Goal: Information Seeking & Learning: Learn about a topic

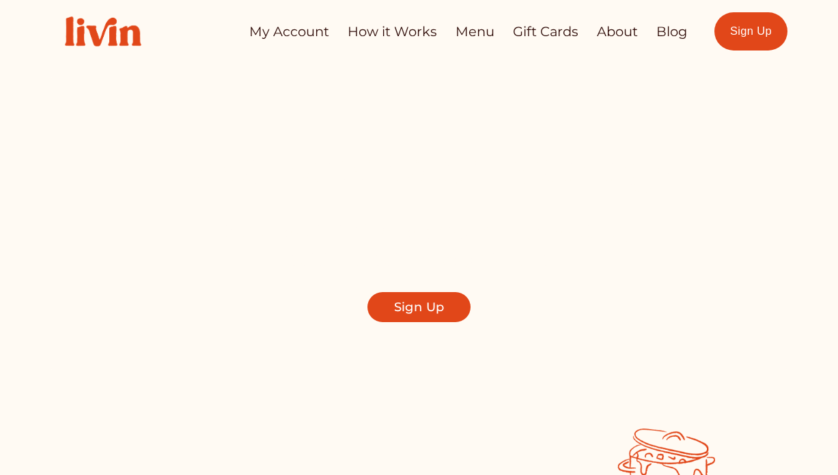
scroll to position [4, 0]
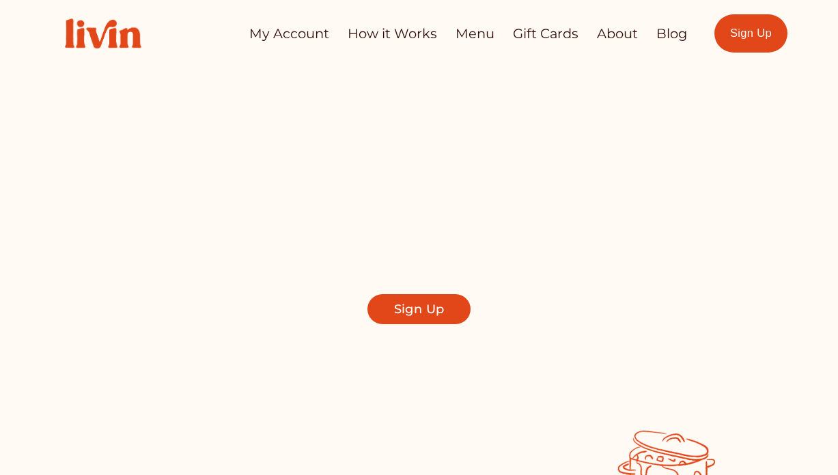
click at [400, 36] on link "How it Works" at bounding box center [391, 33] width 89 height 27
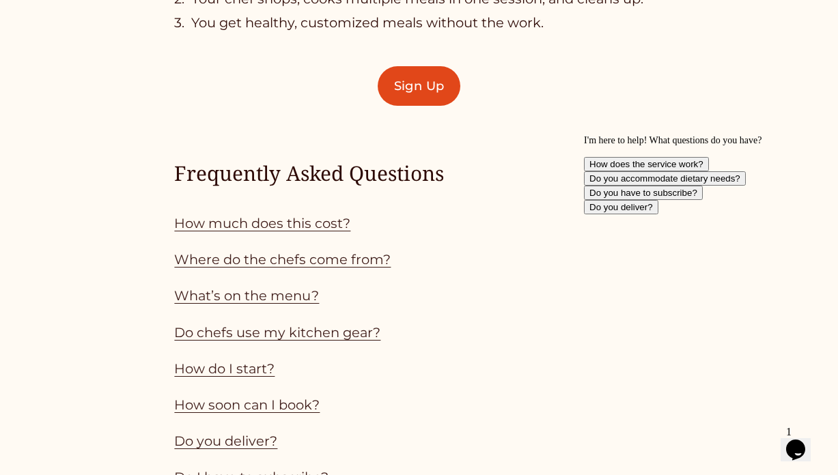
scroll to position [1004, 0]
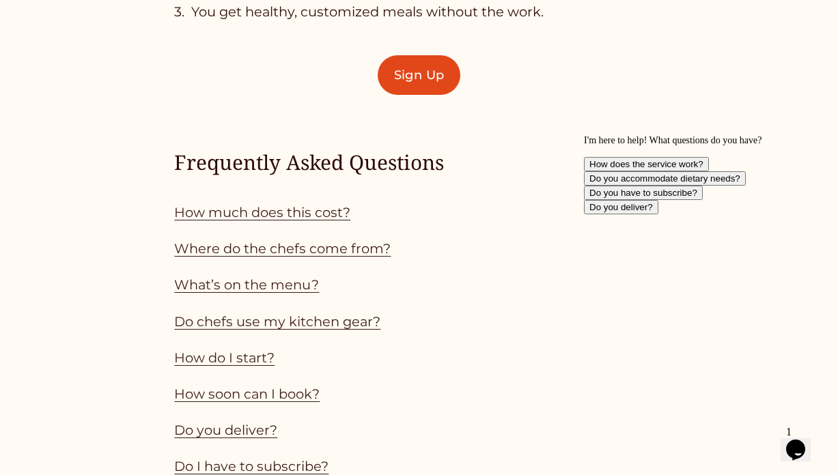
click at [298, 212] on link "How much does this cost?" at bounding box center [262, 212] width 176 height 16
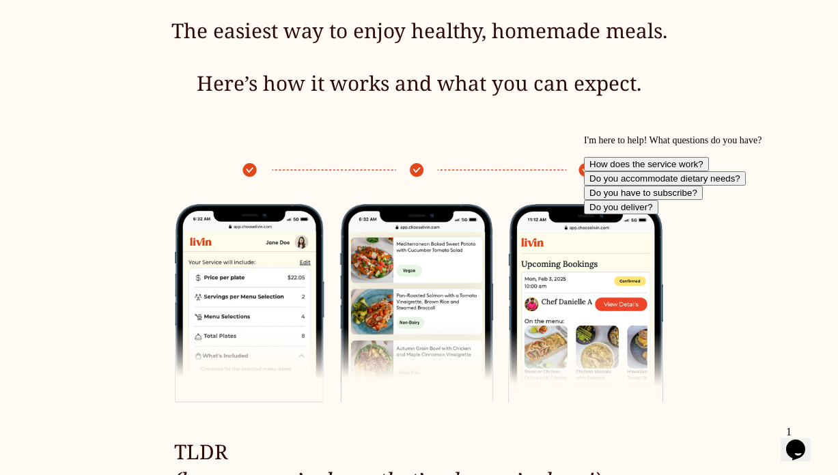
scroll to position [432, 1]
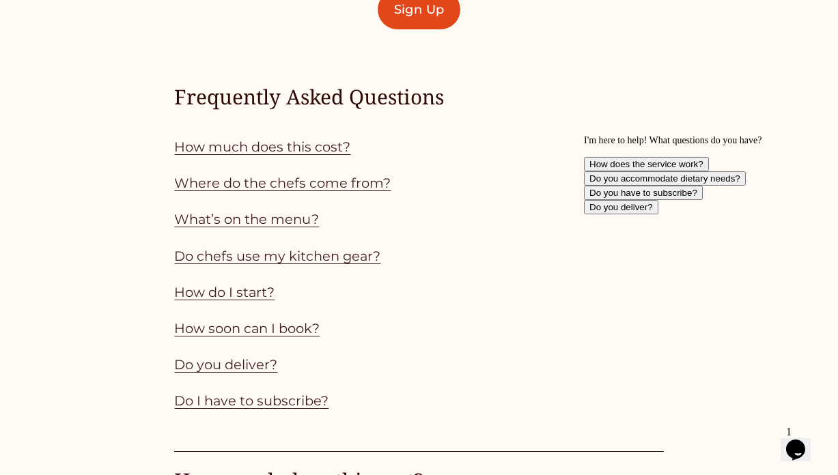
click at [304, 249] on link "Do chefs use my kitchen gear?" at bounding box center [277, 256] width 206 height 16
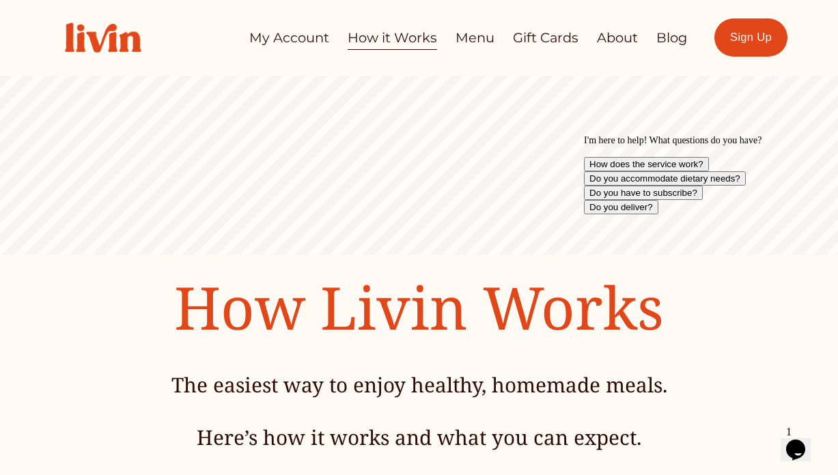
click at [376, 42] on link "How it Works" at bounding box center [391, 38] width 89 height 27
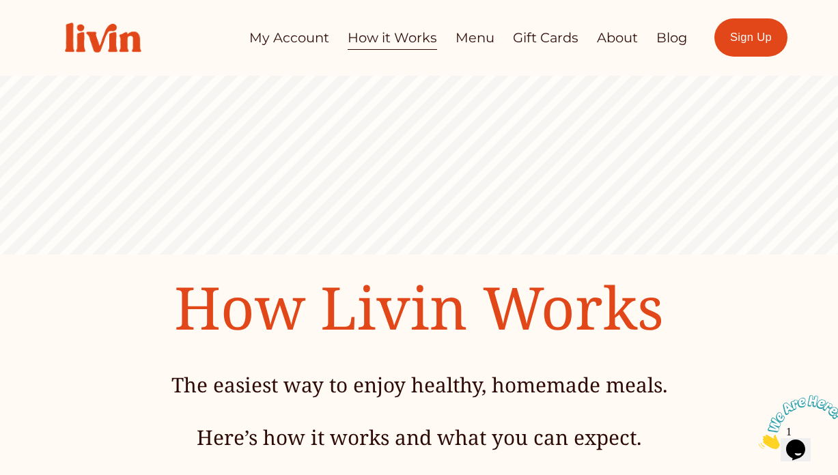
click at [630, 38] on link "About" at bounding box center [617, 38] width 41 height 27
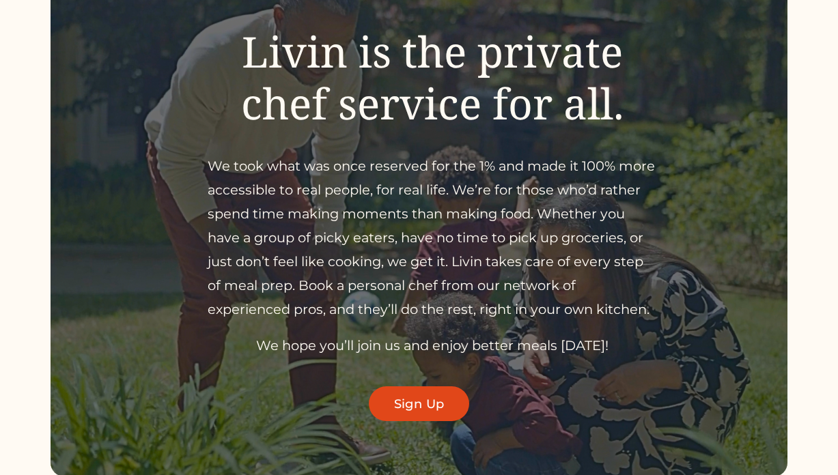
scroll to position [157, 0]
